Goal: Information Seeking & Learning: Learn about a topic

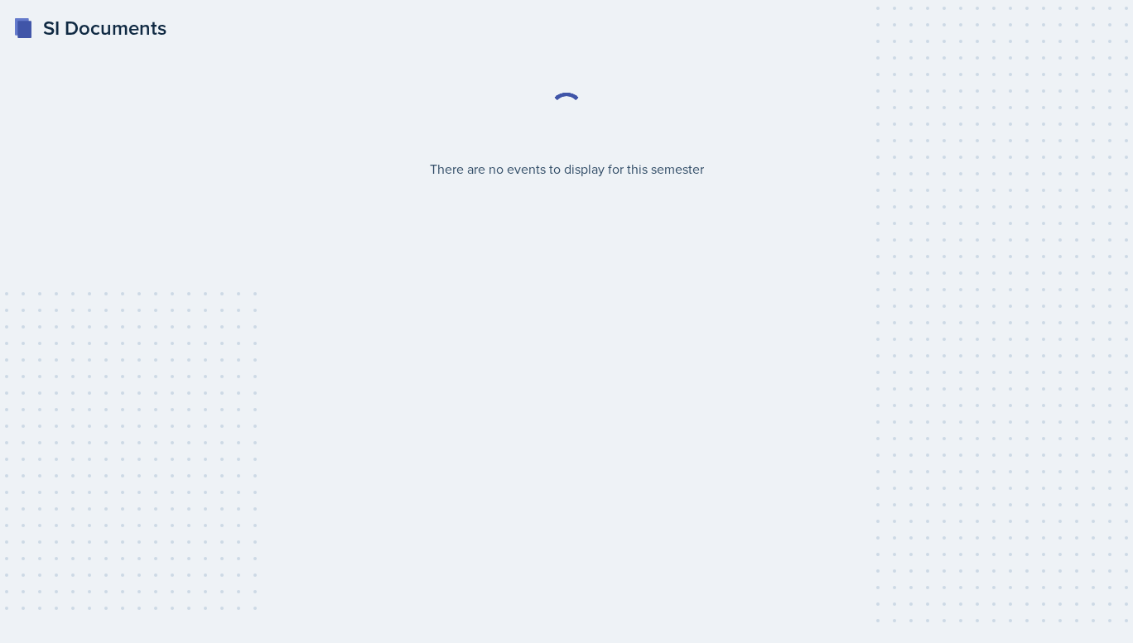
select select "2bed604d-1099-4043-b1bc-2365e8740244"
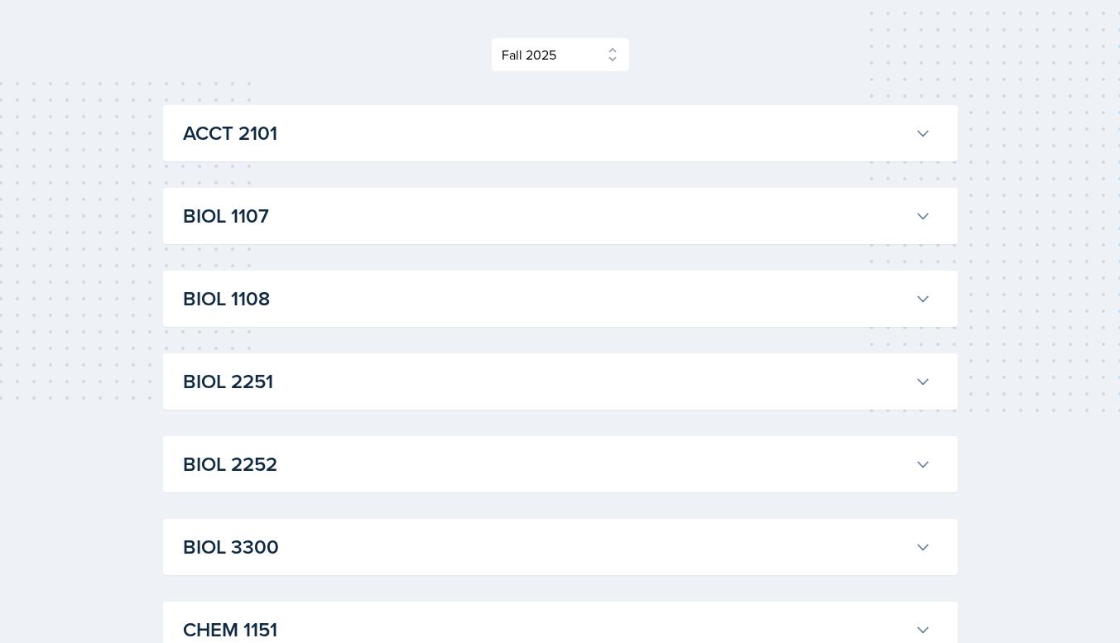
scroll to position [224, 0]
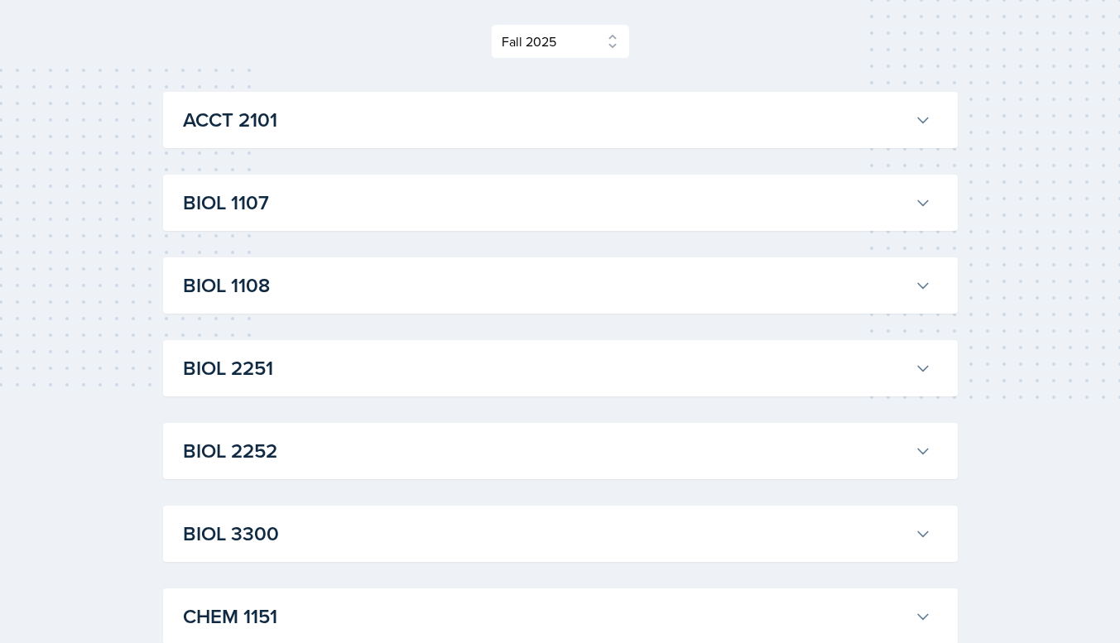
click at [420, 207] on h3 "BIOL 1107" at bounding box center [545, 203] width 725 height 30
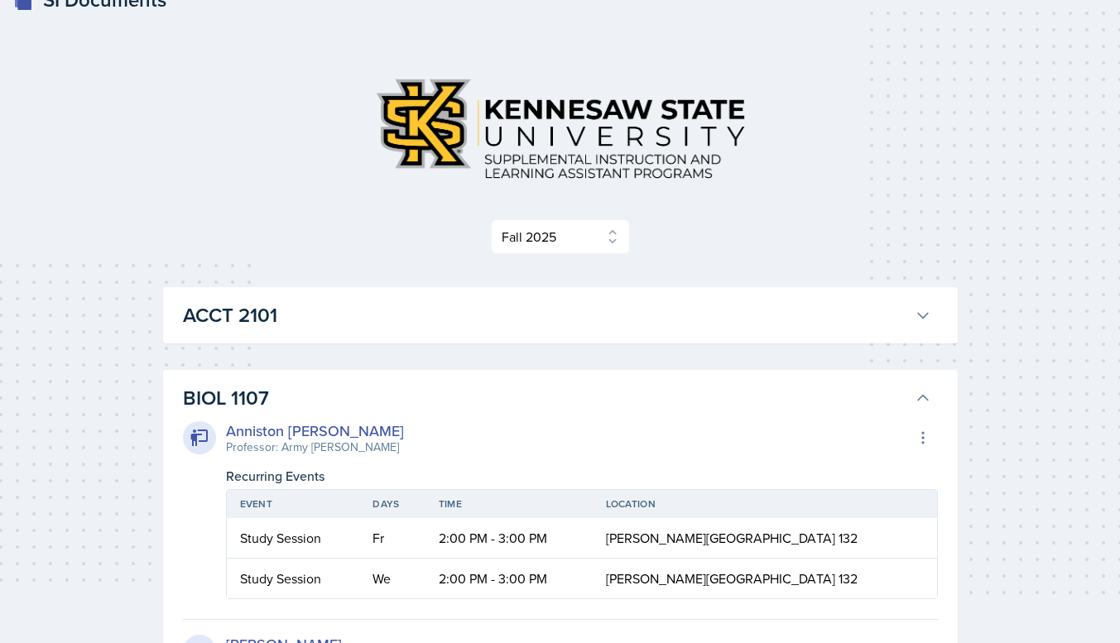
scroll to position [29, 0]
click at [637, 397] on h3 "BIOL 1107" at bounding box center [545, 398] width 725 height 30
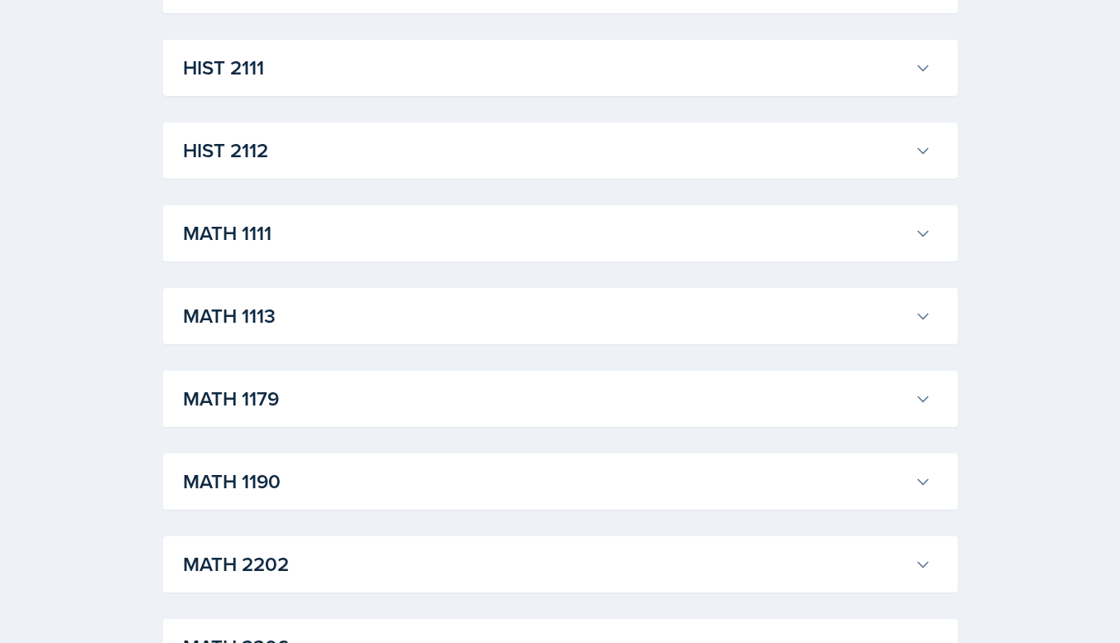
scroll to position [1219, 0]
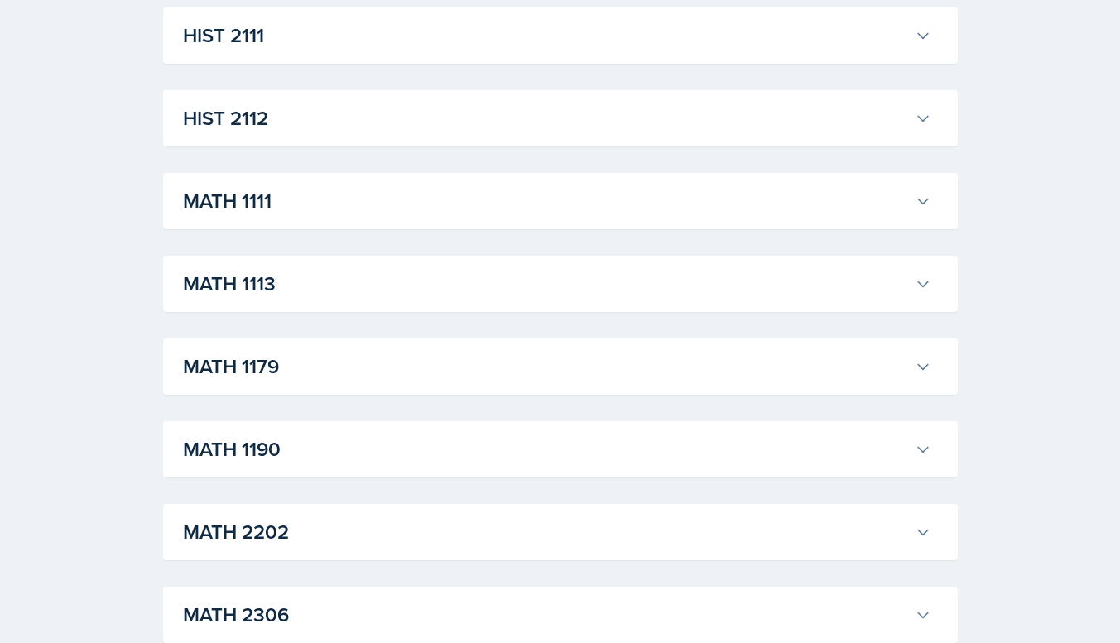
click at [302, 442] on h3 "MATH 1190" at bounding box center [545, 450] width 725 height 30
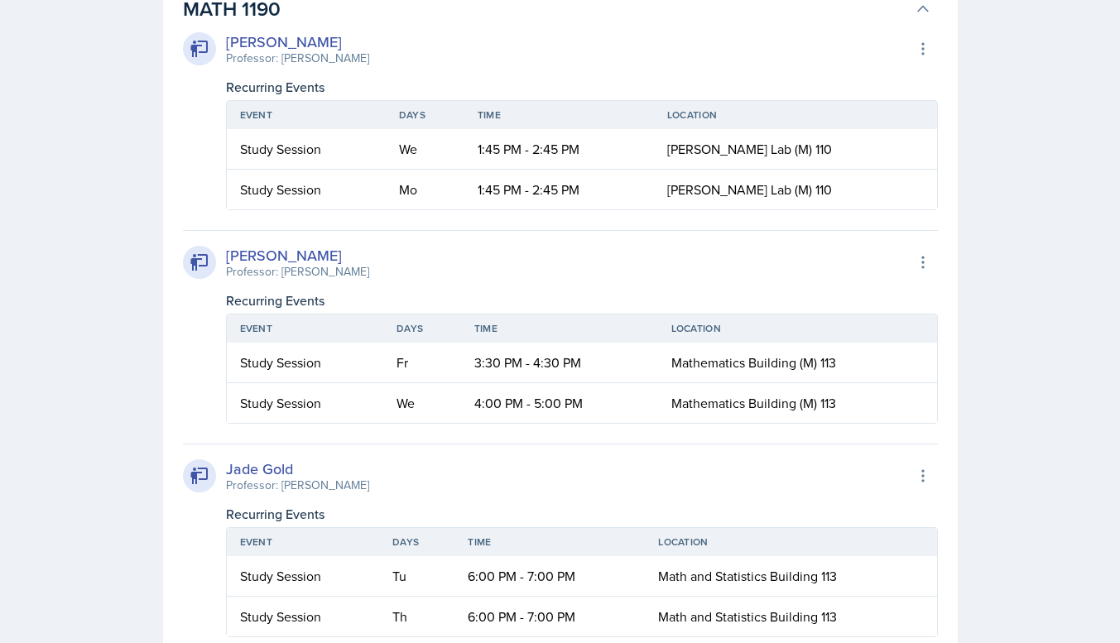
scroll to position [1673, 0]
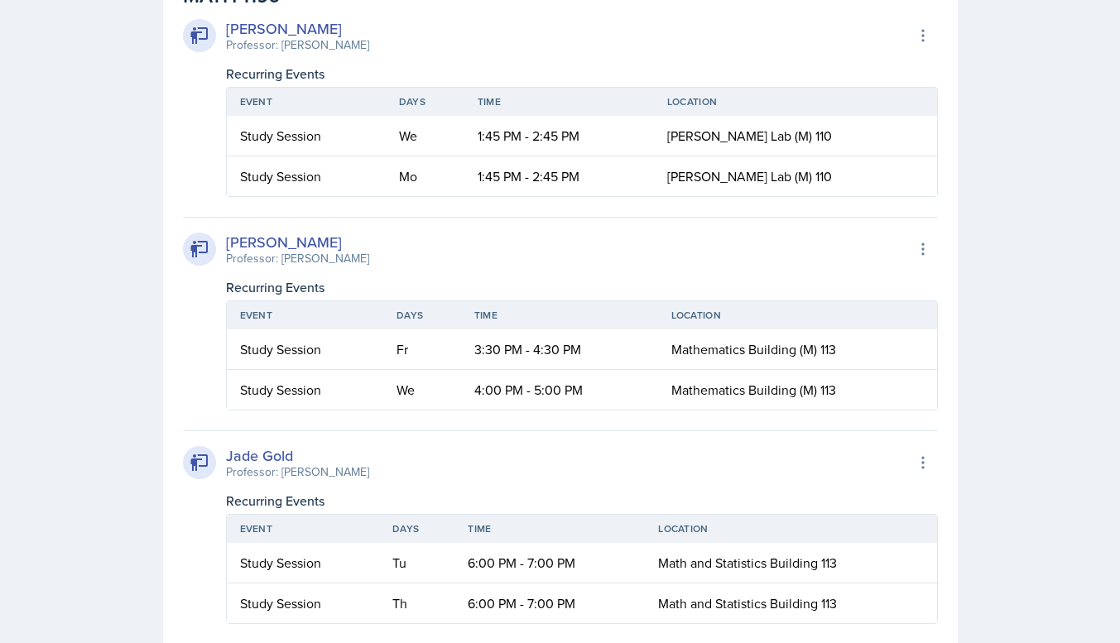
drag, startPoint x: 441, startPoint y: 489, endPoint x: 421, endPoint y: 504, distance: 25.3
click at [421, 504] on div "Recurring Events" at bounding box center [582, 501] width 712 height 20
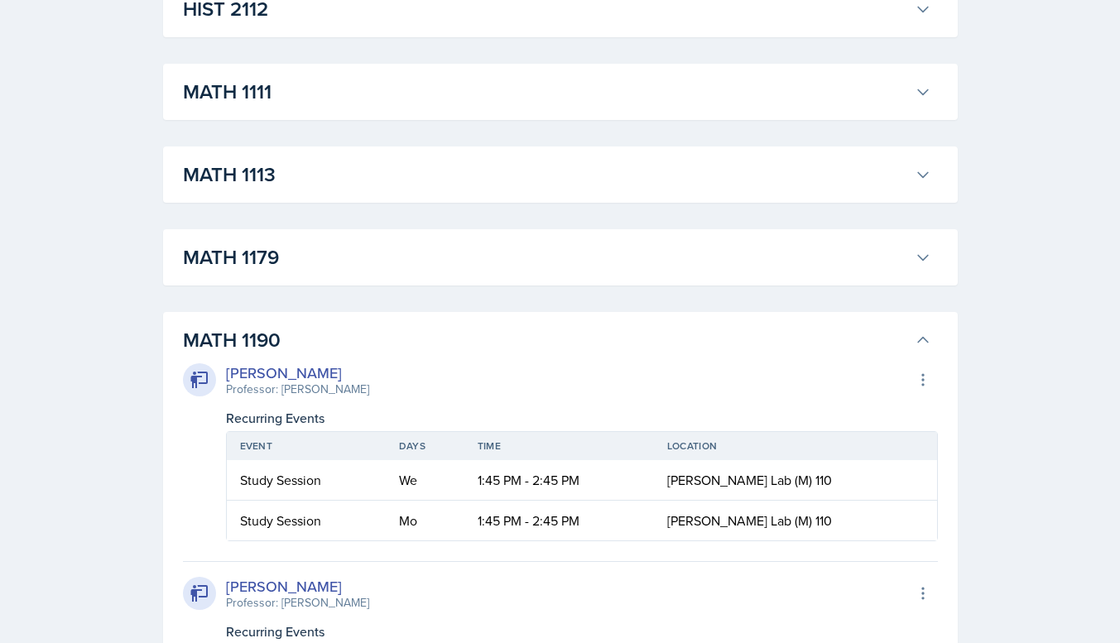
scroll to position [1325, 0]
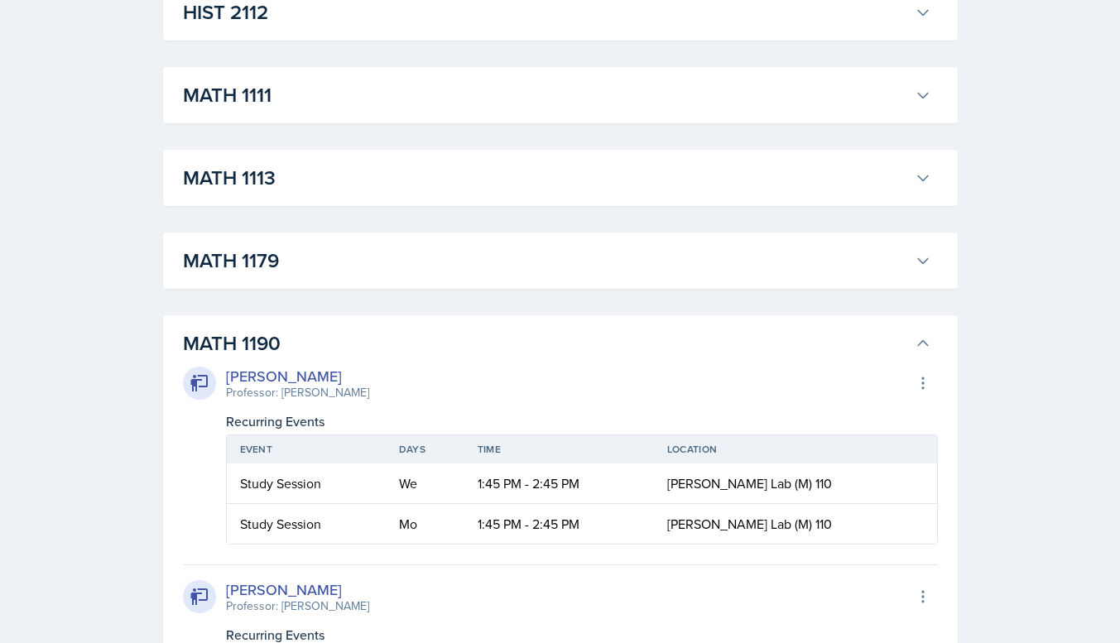
click at [421, 256] on h3 "MATH 1179" at bounding box center [545, 261] width 725 height 30
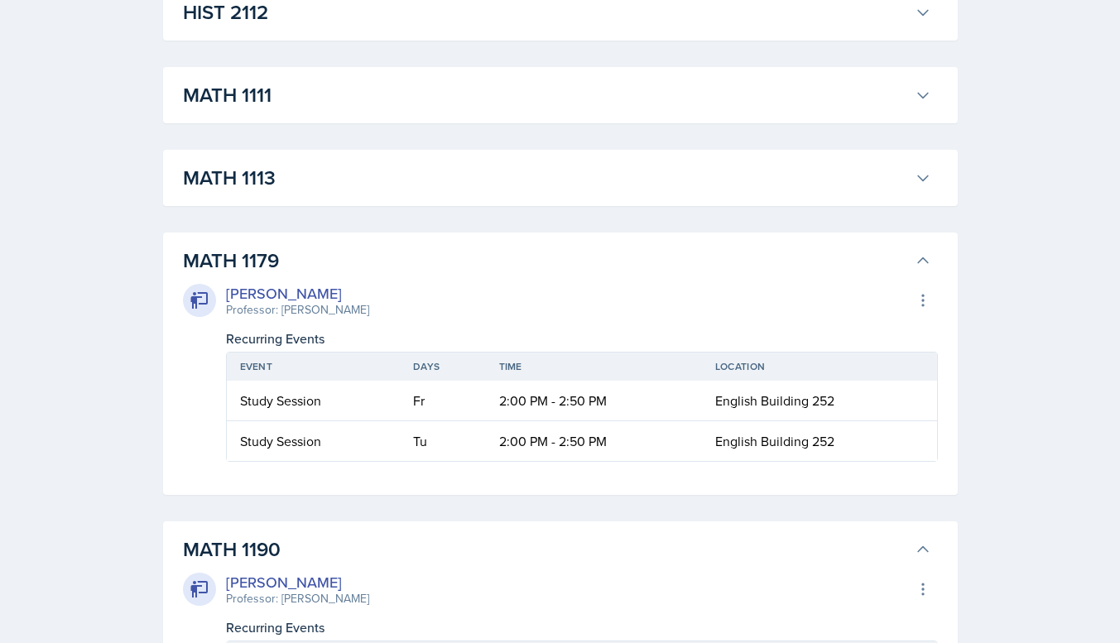
click at [421, 256] on h3 "MATH 1179" at bounding box center [545, 261] width 725 height 30
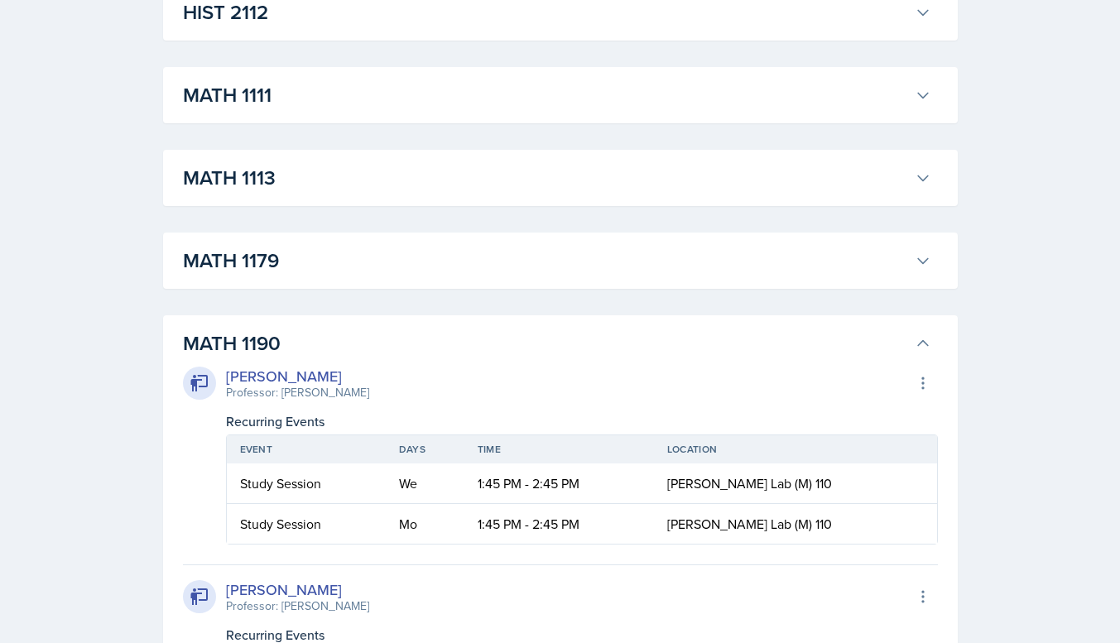
click at [400, 184] on h3 "MATH 1113" at bounding box center [545, 178] width 725 height 30
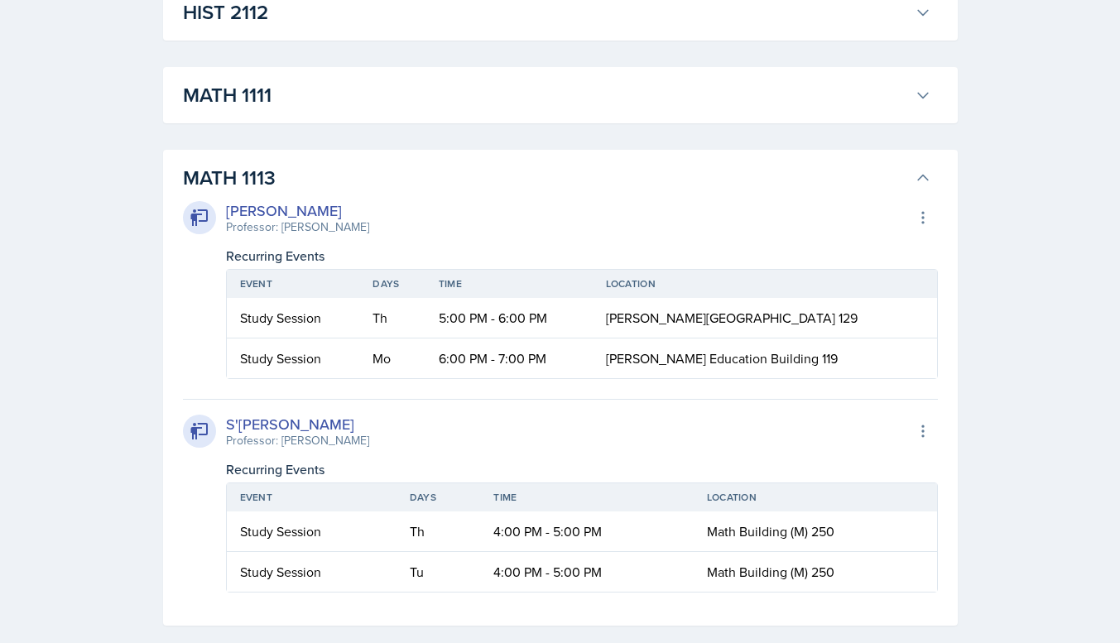
click at [400, 184] on h3 "MATH 1113" at bounding box center [545, 178] width 725 height 30
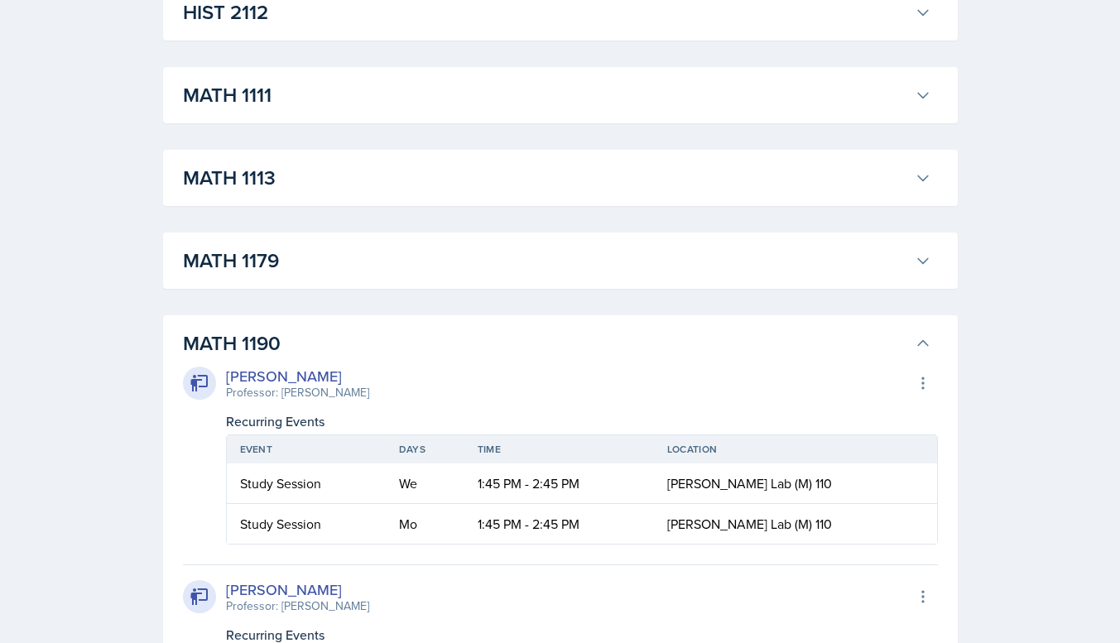
click at [373, 104] on h3 "MATH 1111" at bounding box center [545, 95] width 725 height 30
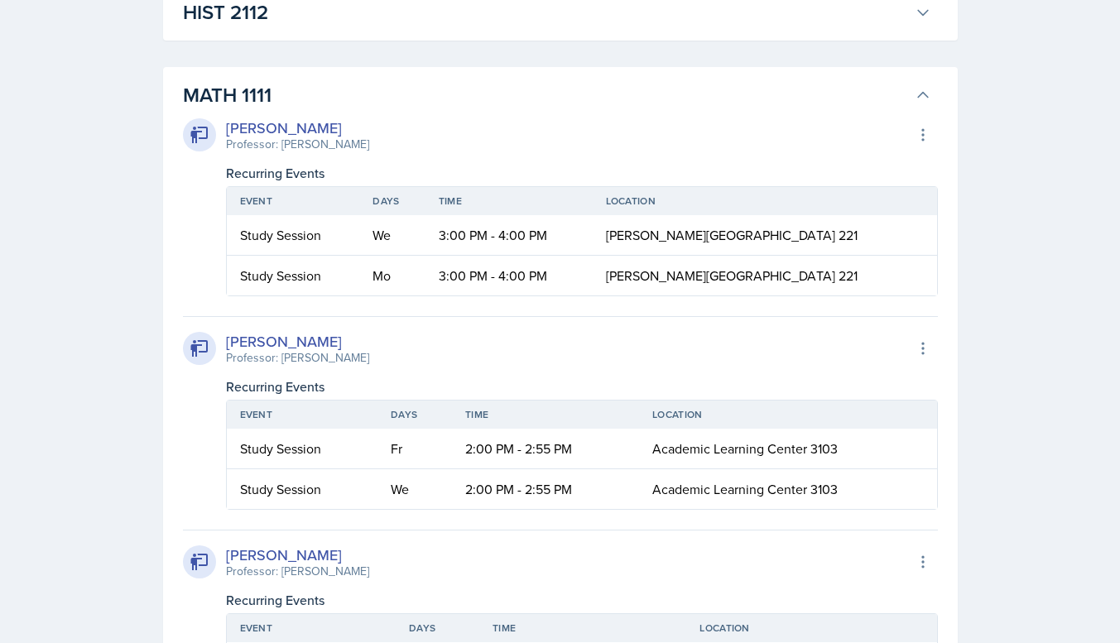
click at [377, 104] on h3 "MATH 1111" at bounding box center [545, 95] width 725 height 30
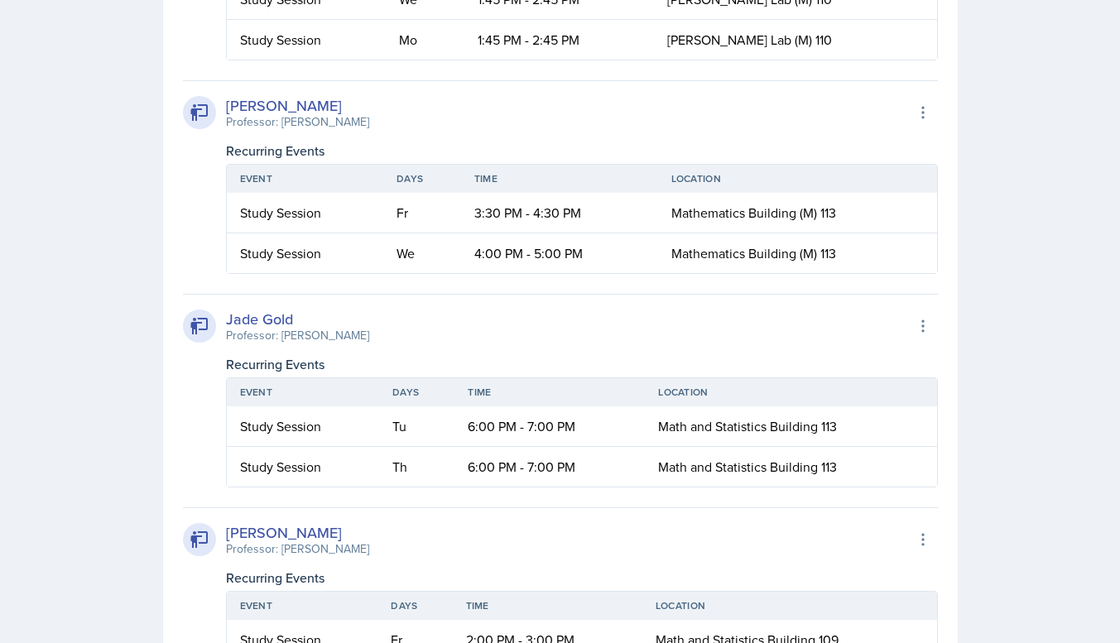
scroll to position [1810, 0]
drag, startPoint x: 459, startPoint y: 256, endPoint x: 502, endPoint y: 256, distance: 43.1
click at [502, 256] on tr "Study Session We 4:00 PM - 5:00 PM Mathematics Building (M) 113" at bounding box center [582, 253] width 710 height 40
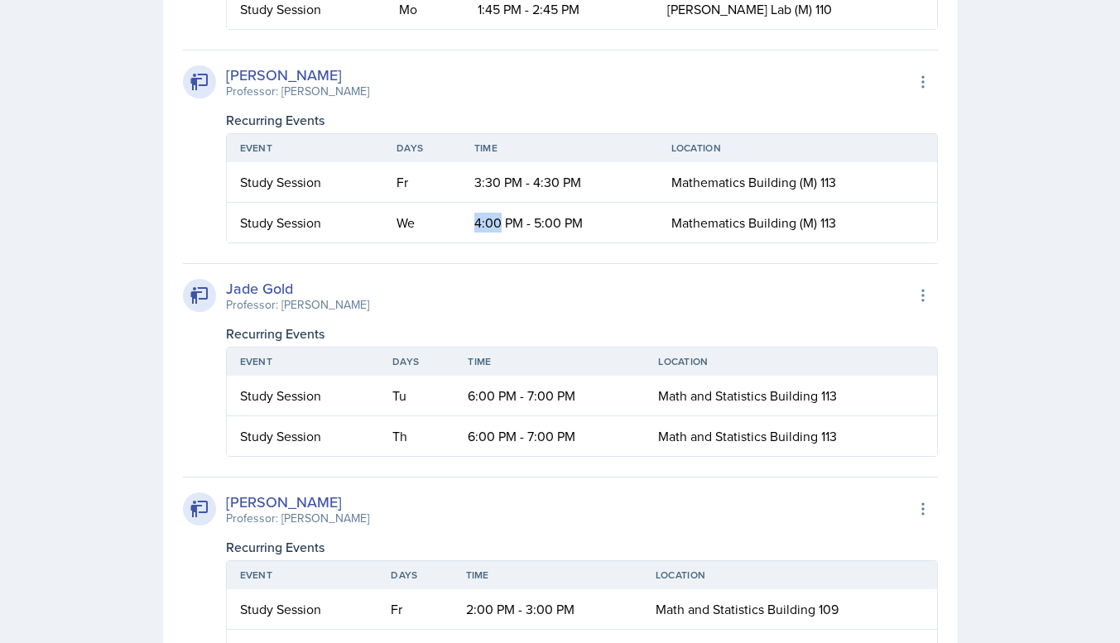
scroll to position [1815, 0]
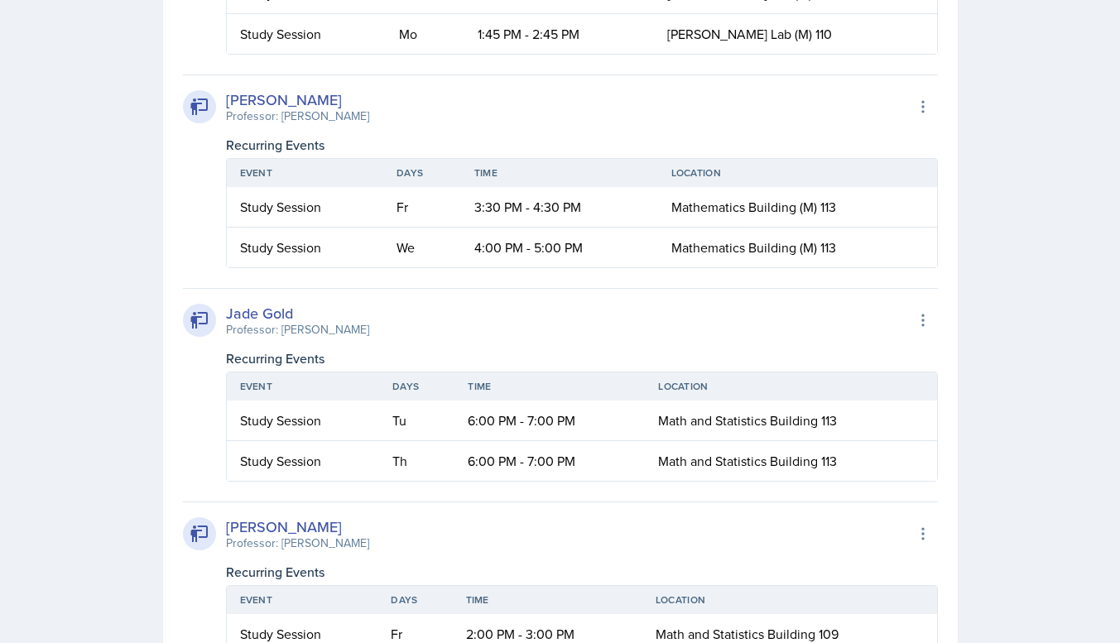
click at [551, 195] on td "3:30 PM - 4:30 PM" at bounding box center [559, 207] width 197 height 41
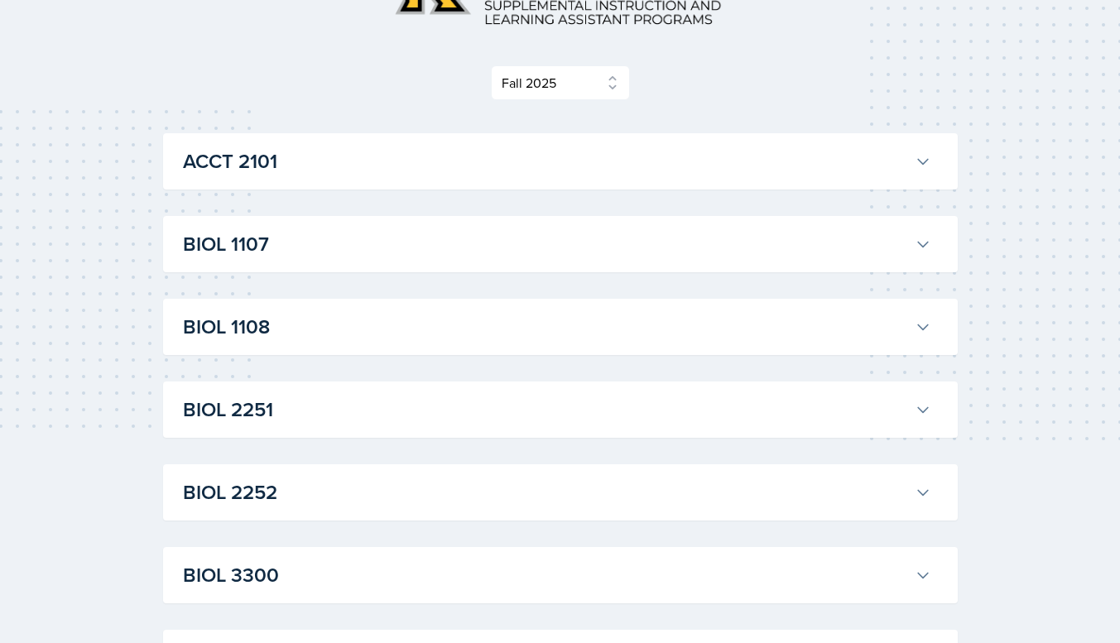
scroll to position [185, 0]
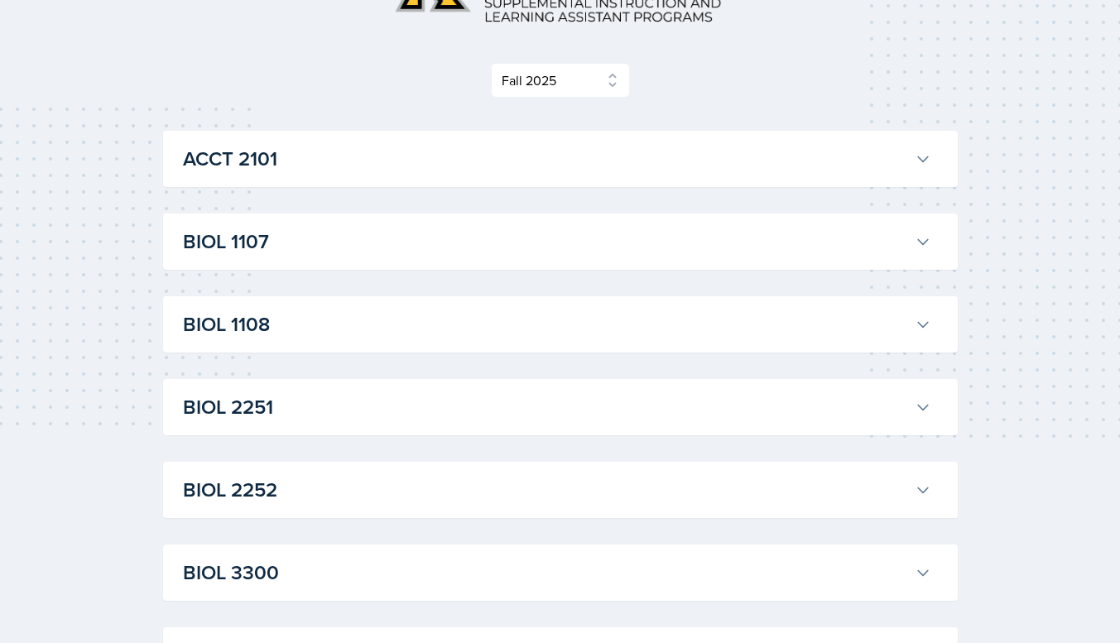
click at [471, 252] on h3 "BIOL 1107" at bounding box center [545, 242] width 725 height 30
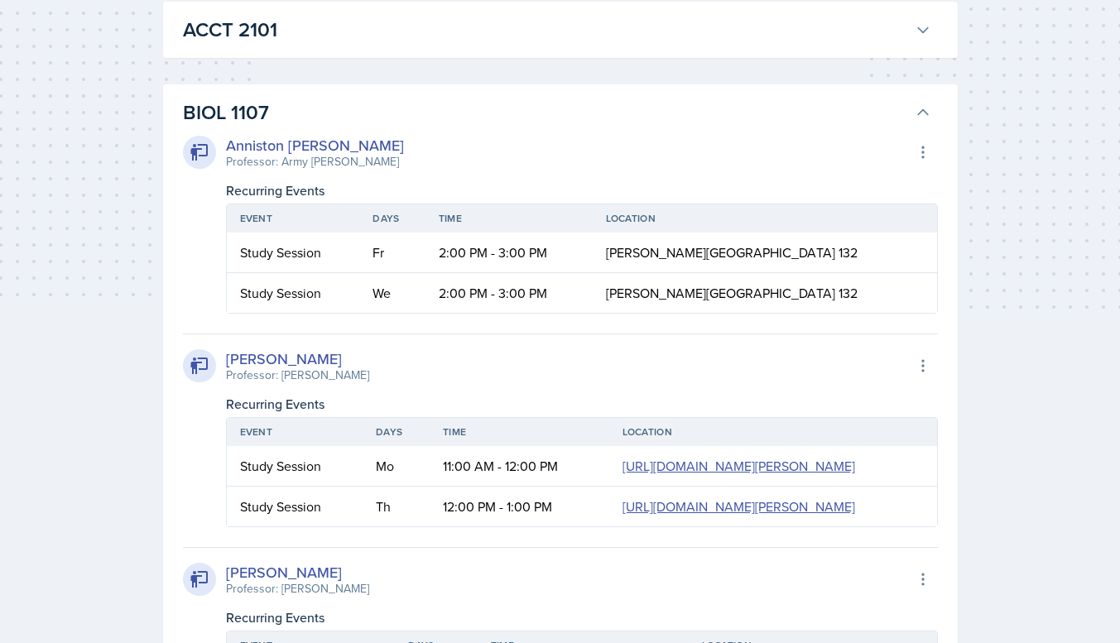
scroll to position [323, 0]
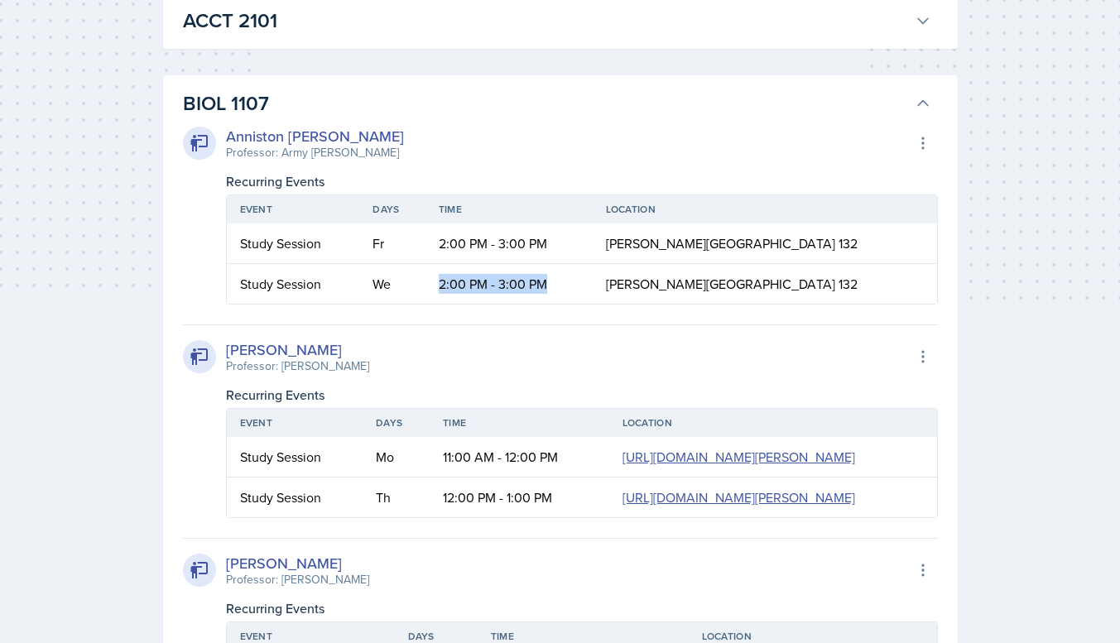
drag, startPoint x: 464, startPoint y: 288, endPoint x: 594, endPoint y: 294, distance: 130.1
click at [593, 294] on td "2:00 PM - 3:00 PM" at bounding box center [509, 284] width 167 height 40
click at [683, 370] on div "[PERSON_NAME] Professor: [PERSON_NAME] Export to Google Calendar" at bounding box center [560, 357] width 755 height 36
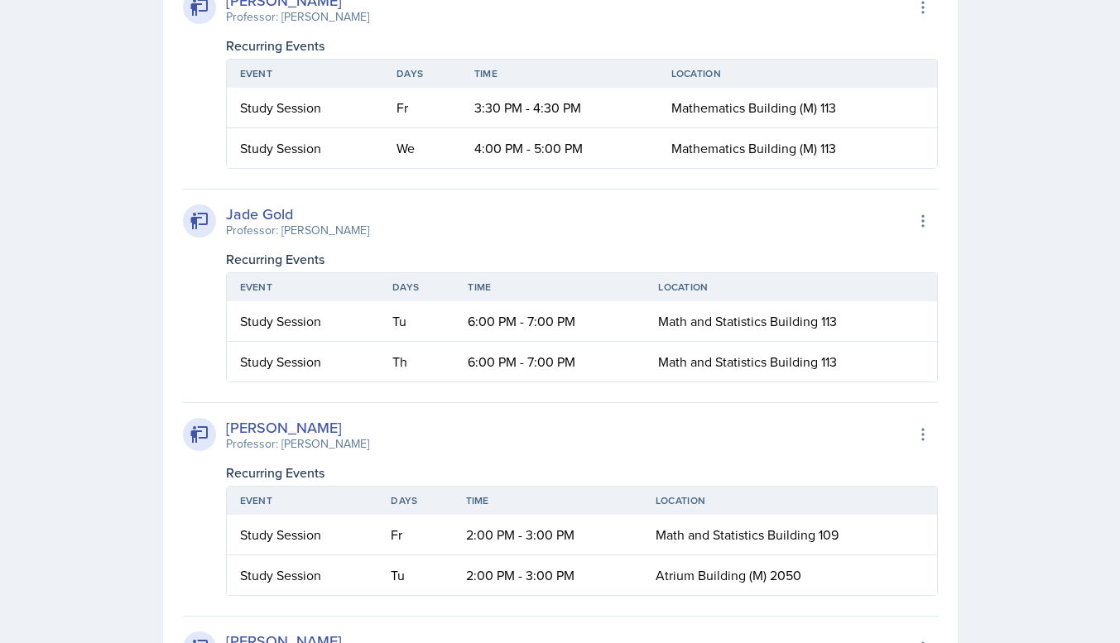
scroll to position [2549, 0]
